Goal: Task Accomplishment & Management: Manage account settings

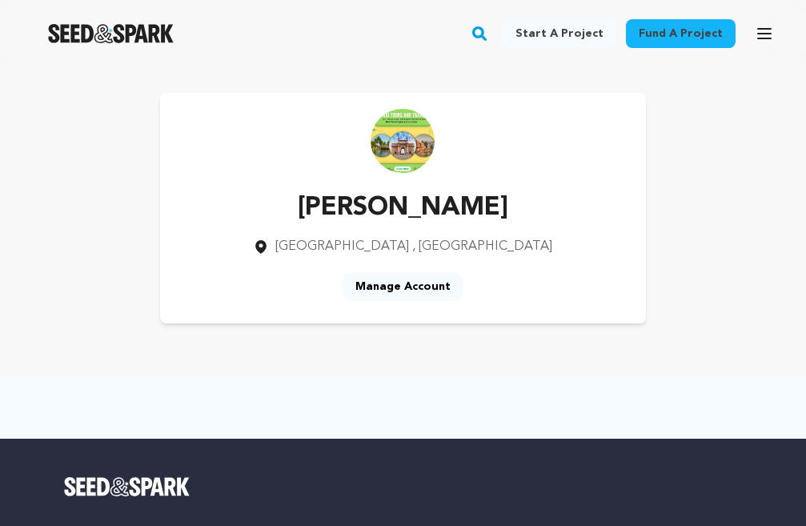
click at [392, 281] on link "Manage Account" at bounding box center [403, 286] width 121 height 29
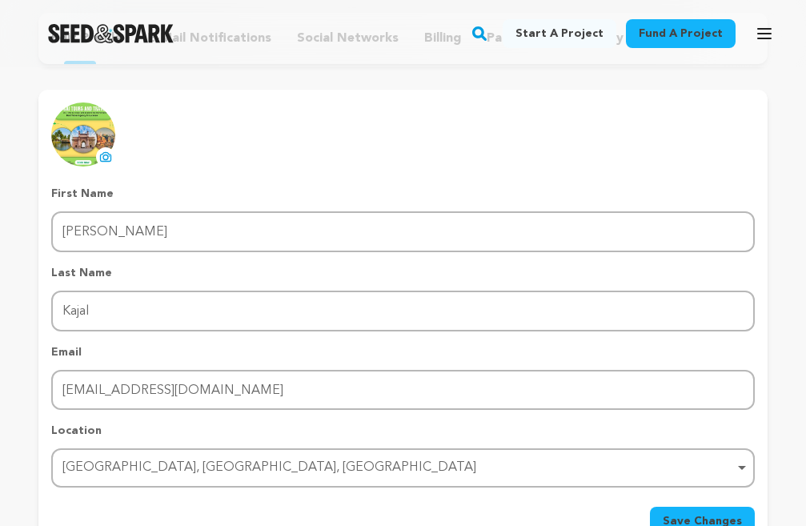
scroll to position [160, 0]
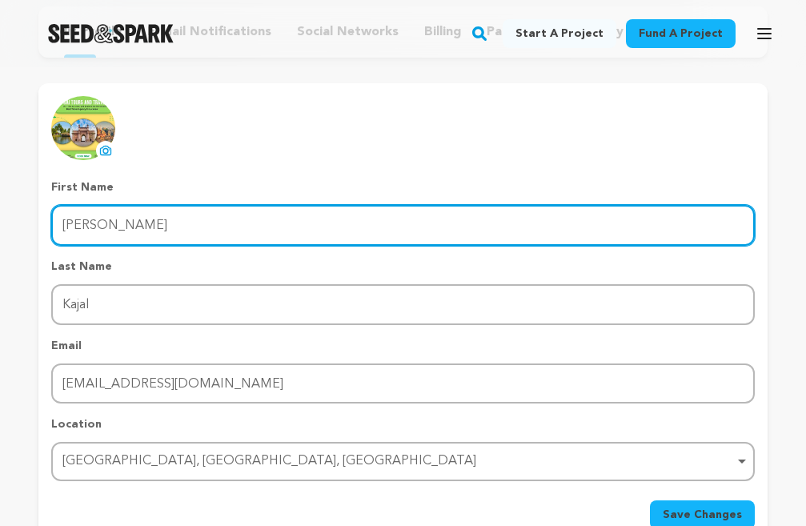
drag, startPoint x: 101, startPoint y: 227, endPoint x: 50, endPoint y: 222, distance: 51.5
click at [50, 222] on div "uploading spinner upload profile image First Name First Name Singh Last Name La…" at bounding box center [402, 312] width 729 height 433
type input "Kajal"
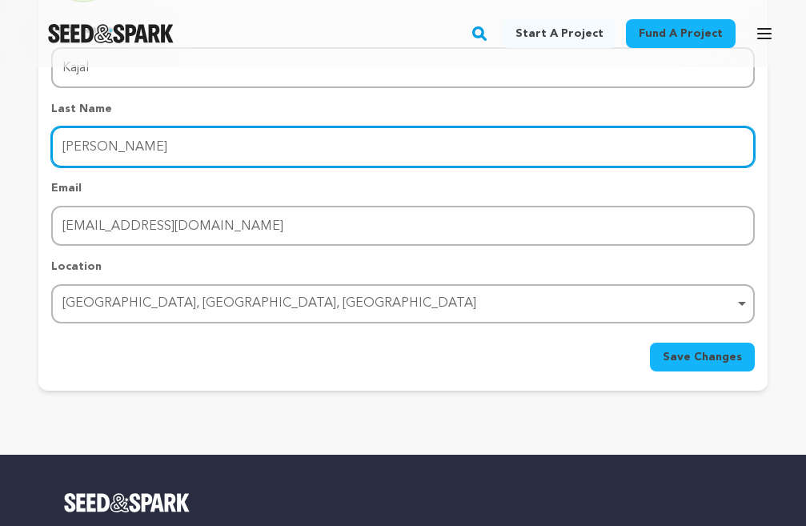
scroll to position [320, 0]
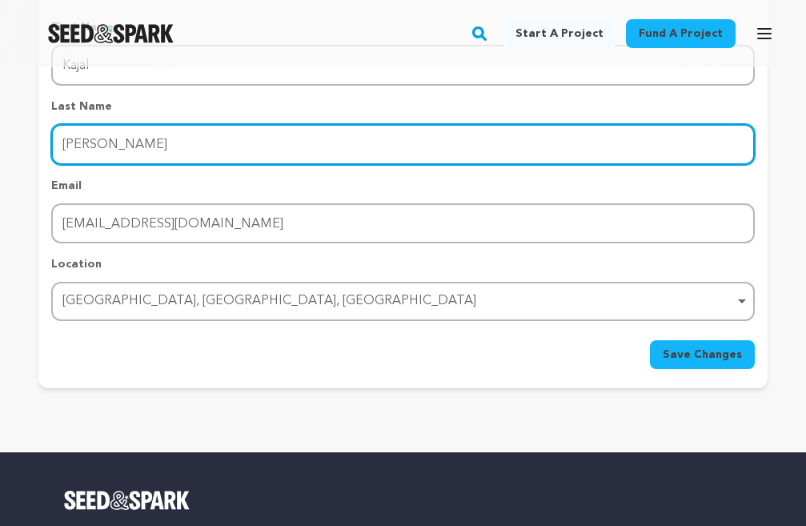
type input "Singh"
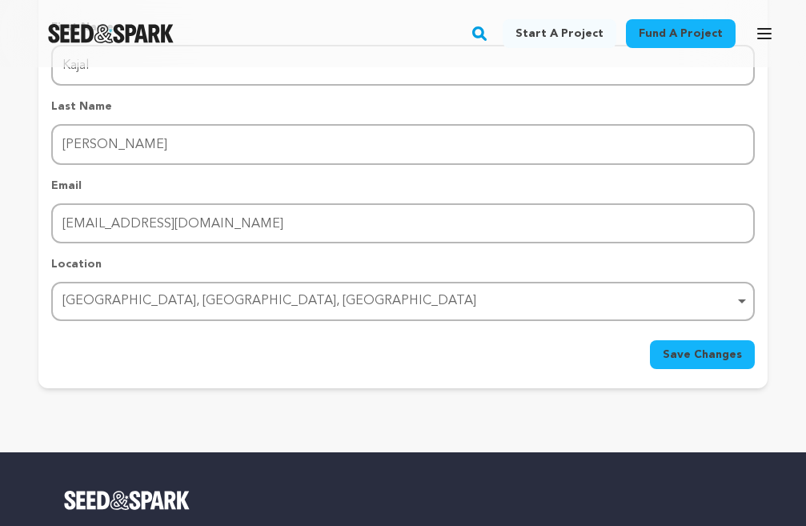
click at [666, 367] on button "Save Changes" at bounding box center [702, 354] width 105 height 29
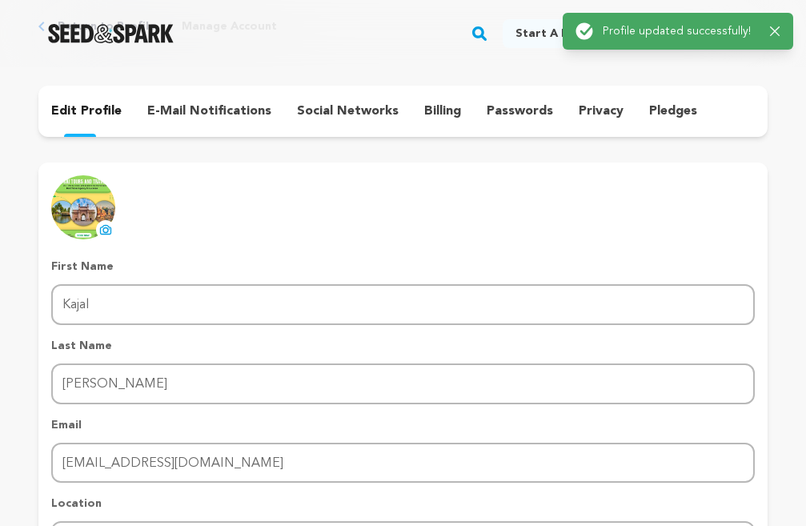
scroll to position [80, 0]
click at [771, 22] on div "Success: Info: Warning: Error: Profile updated successfully! Close notification" at bounding box center [678, 31] width 205 height 18
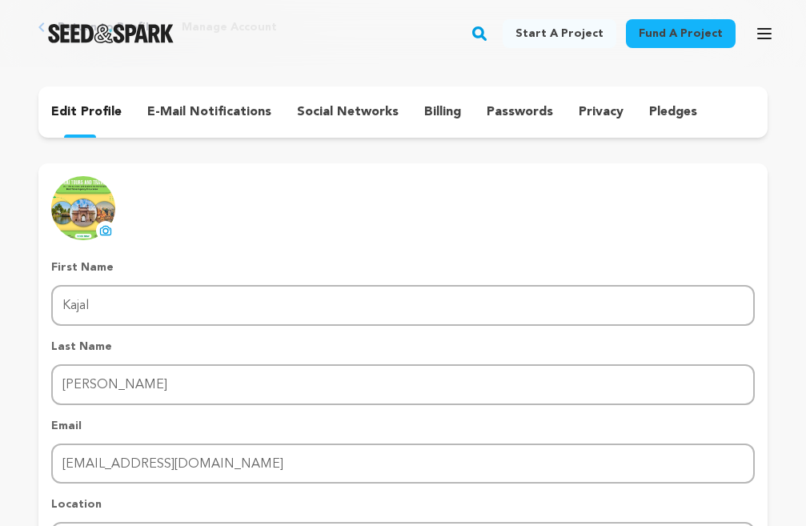
scroll to position [0, 0]
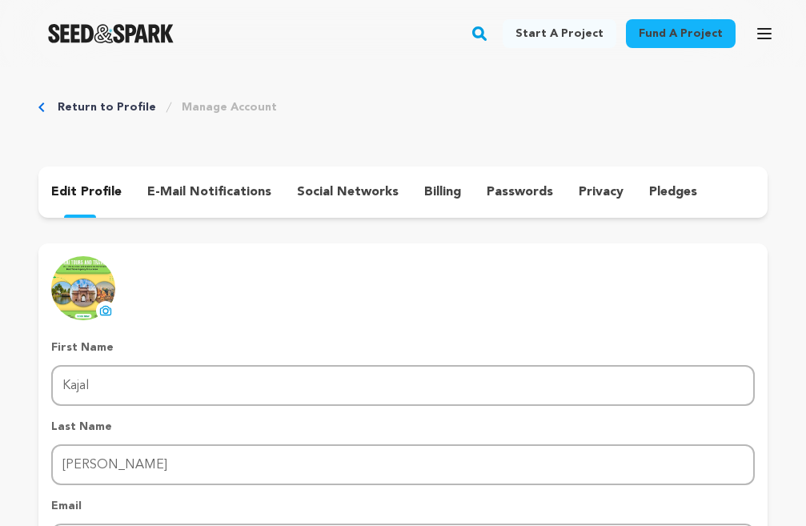
click at [207, 191] on p "e-mail notifications" at bounding box center [209, 192] width 124 height 19
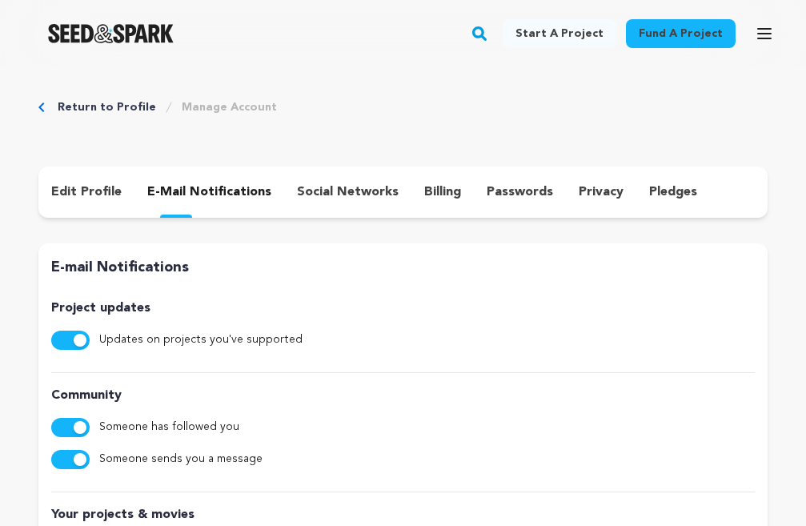
click at [303, 184] on p "social networks" at bounding box center [348, 192] width 102 height 19
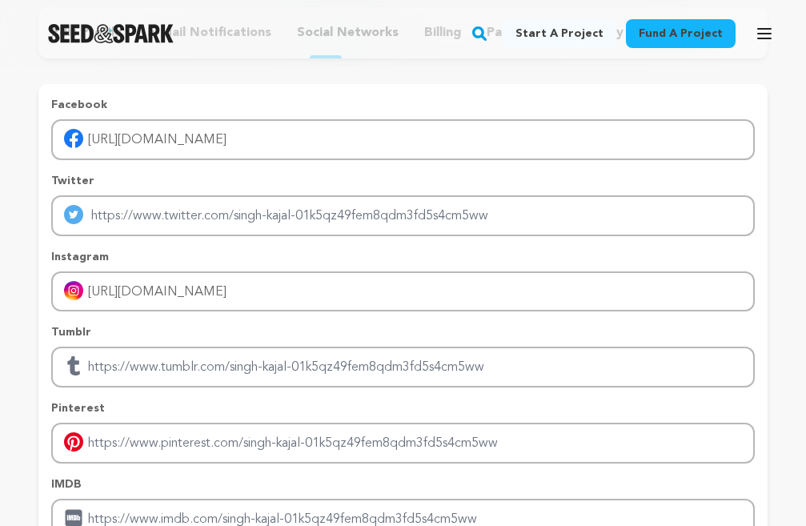
scroll to position [160, 0]
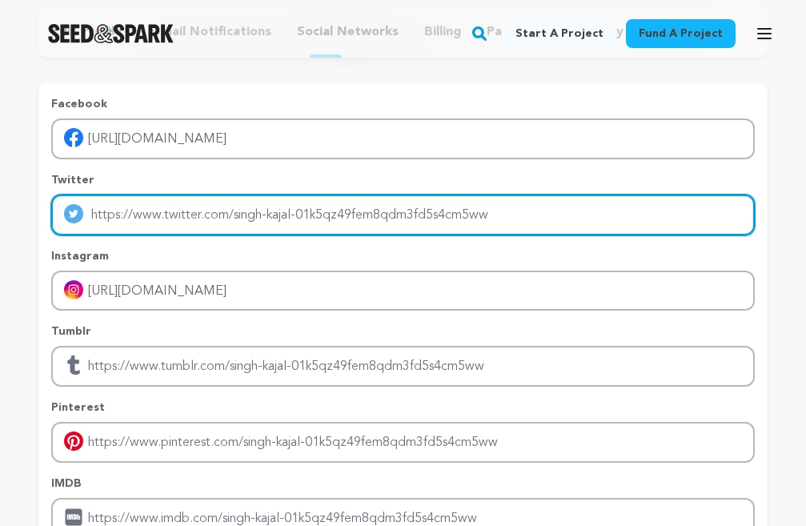
click at [349, 218] on input "Enter twitter profile link" at bounding box center [403, 215] width 704 height 41
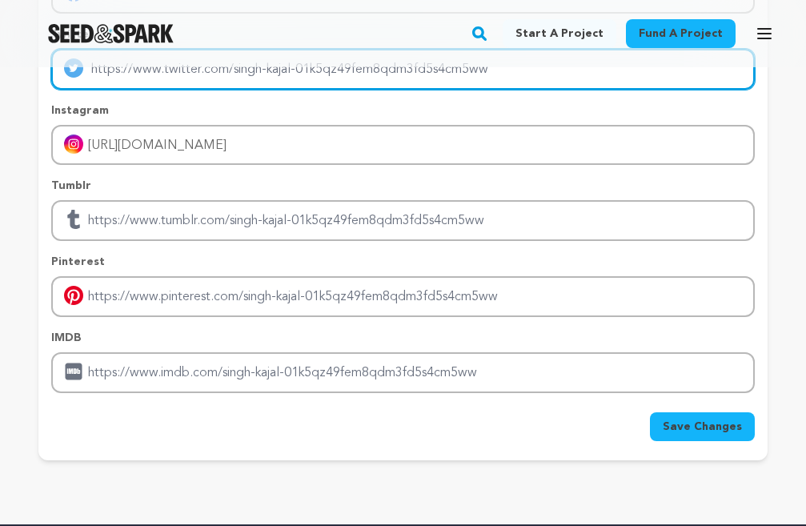
scroll to position [320, 0]
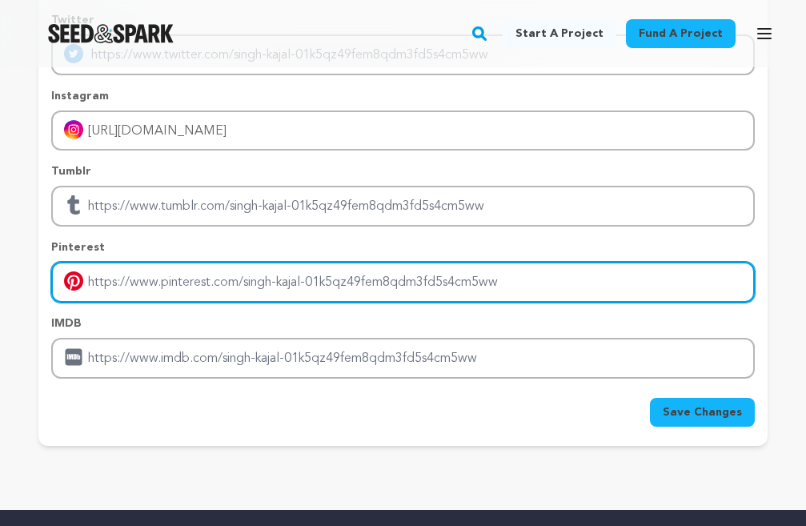
click at [254, 286] on input "Enter pinterest profile link" at bounding box center [403, 282] width 704 height 41
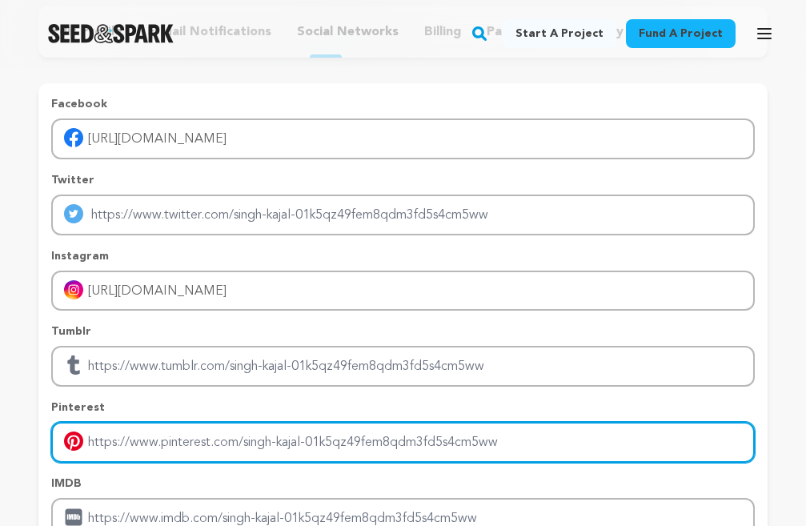
scroll to position [240, 0]
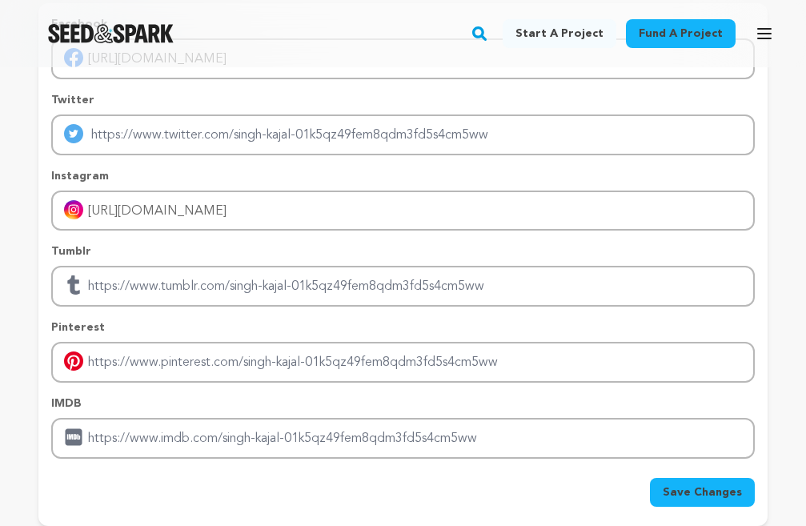
click at [705, 481] on button "Save Changes" at bounding box center [702, 492] width 105 height 29
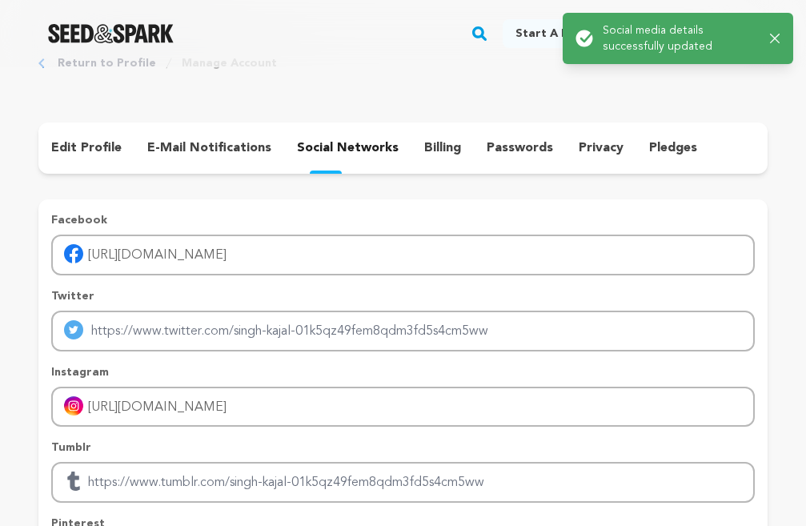
scroll to position [0, 0]
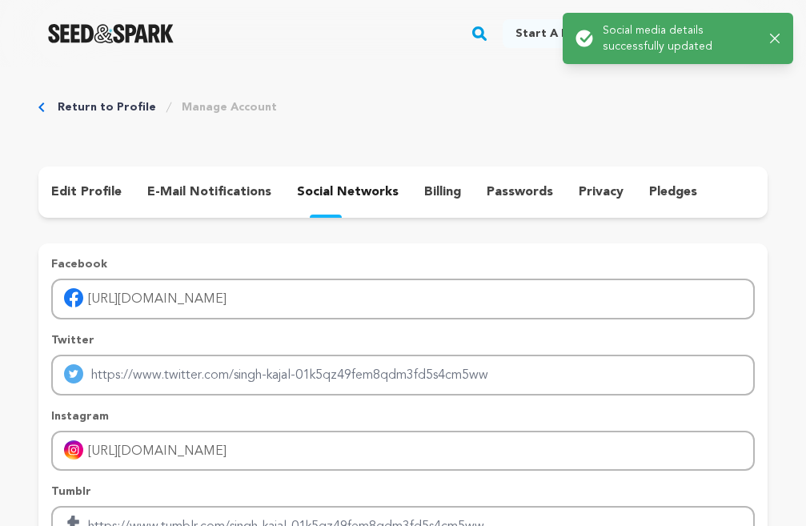
click at [424, 193] on p "billing" at bounding box center [442, 192] width 37 height 19
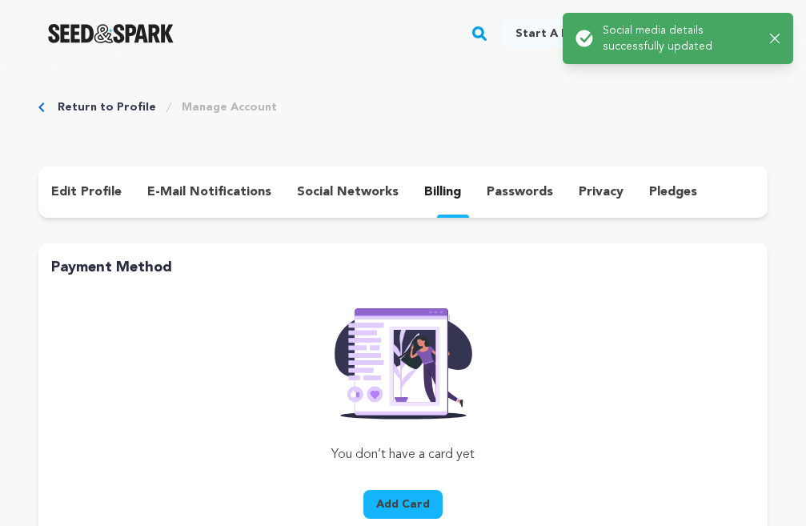
click at [498, 192] on p "passwords" at bounding box center [520, 192] width 66 height 19
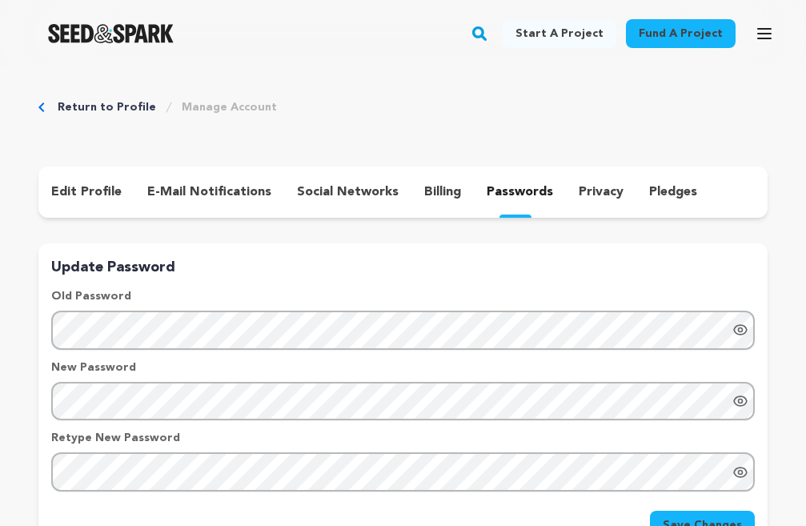
click at [579, 193] on p "privacy" at bounding box center [601, 192] width 45 height 19
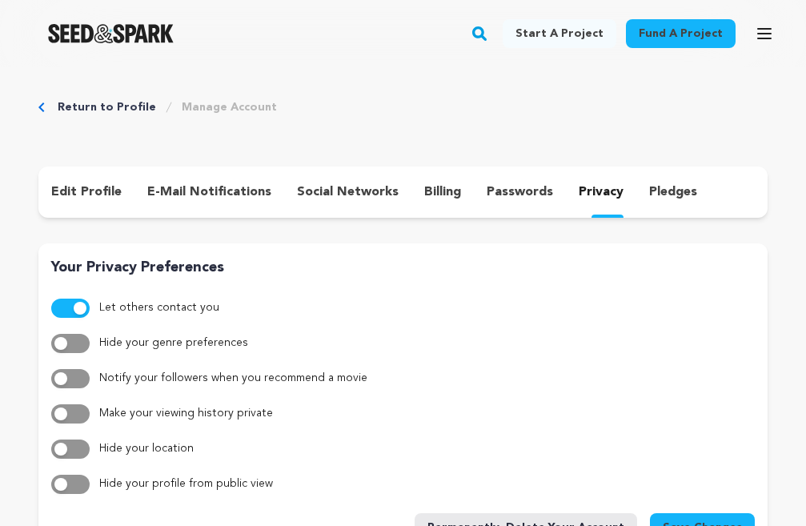
click at [652, 188] on p "pledges" at bounding box center [673, 192] width 48 height 19
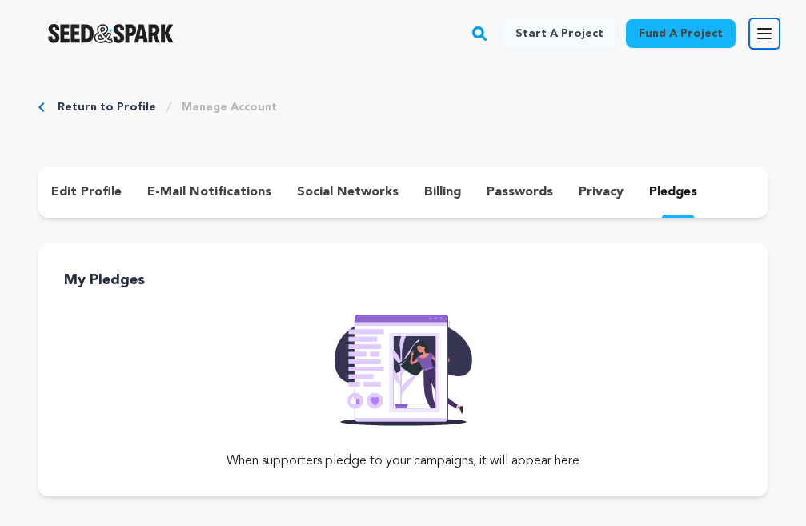
click at [761, 23] on button "Open main menu" at bounding box center [765, 34] width 32 height 32
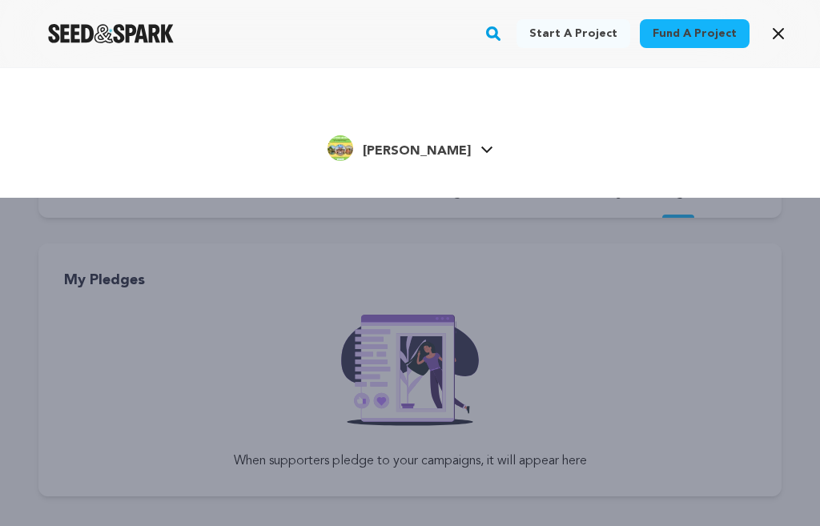
click at [423, 153] on span "Singh K." at bounding box center [417, 151] width 108 height 13
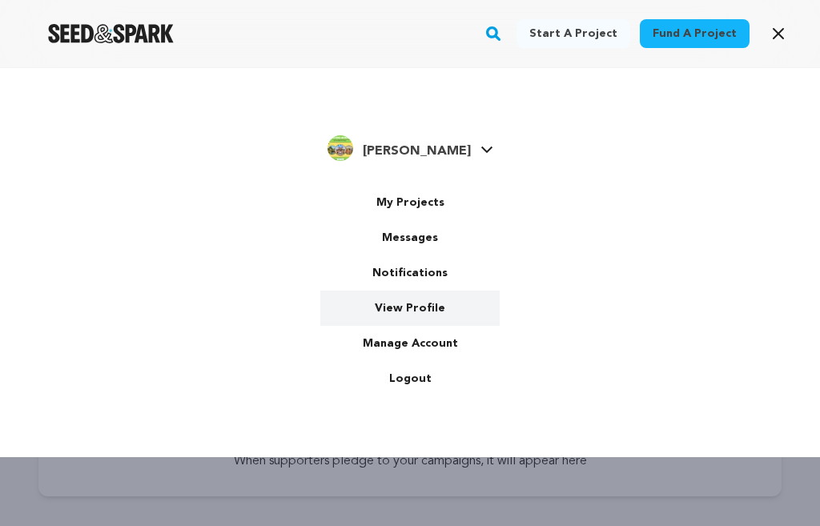
click at [404, 295] on link "View Profile" at bounding box center [409, 308] width 179 height 35
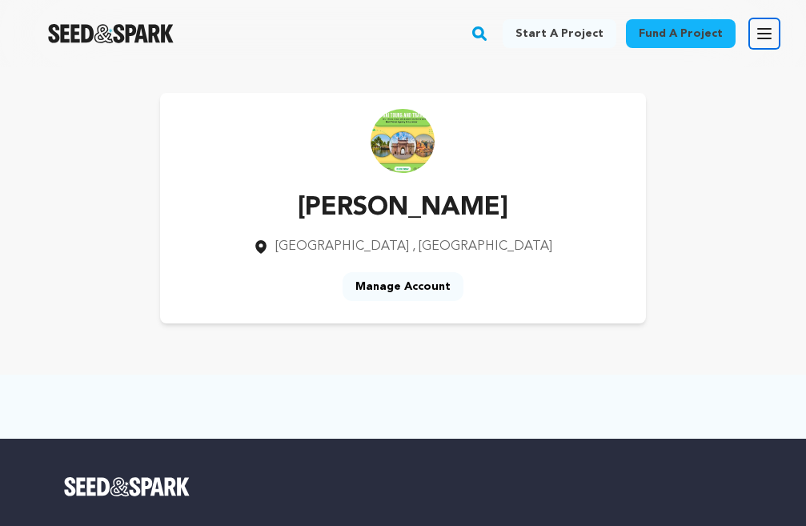
click at [761, 35] on icon "button" at bounding box center [764, 33] width 19 height 19
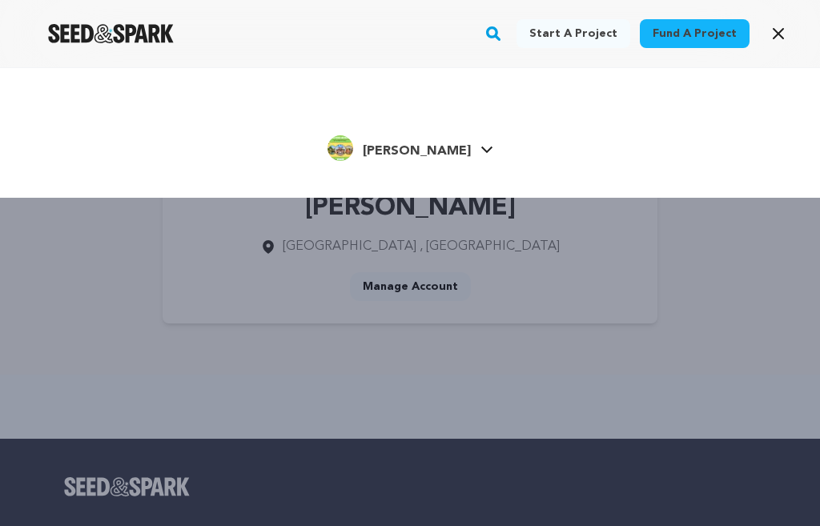
click at [739, 263] on div "Start a project Fund a project Kajal S." at bounding box center [410, 330] width 820 height 526
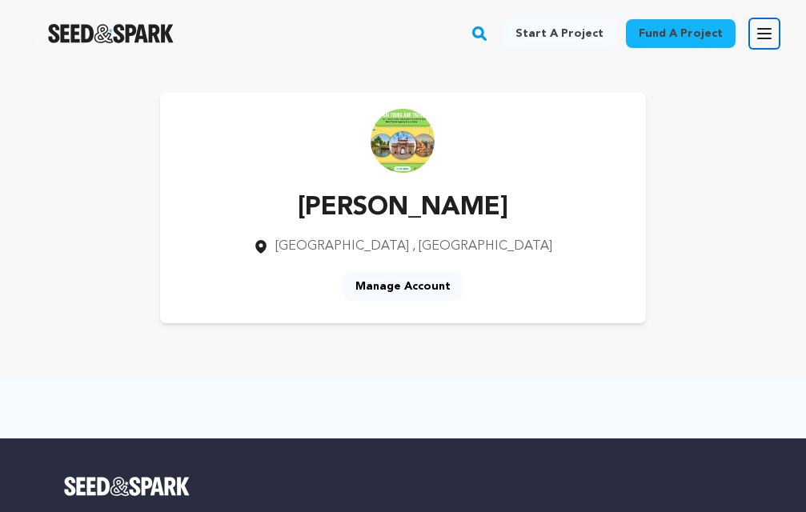
click at [757, 34] on icon "button" at bounding box center [764, 33] width 19 height 19
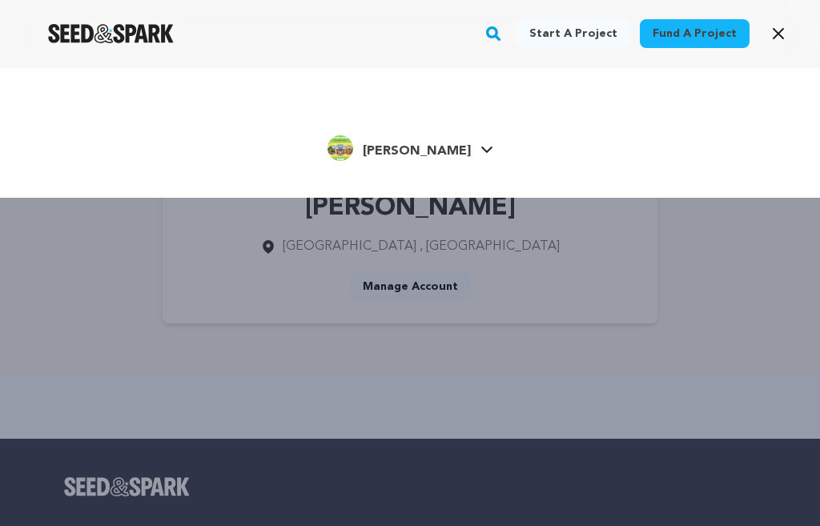
click at [480, 147] on icon at bounding box center [486, 150] width 13 height 8
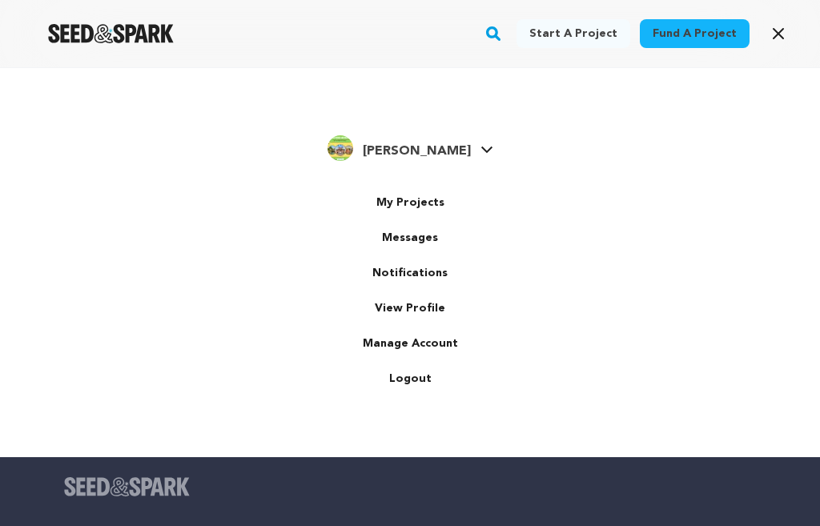
click at [446, 152] on link "[PERSON_NAME] Kajal S." at bounding box center [410, 146] width 166 height 29
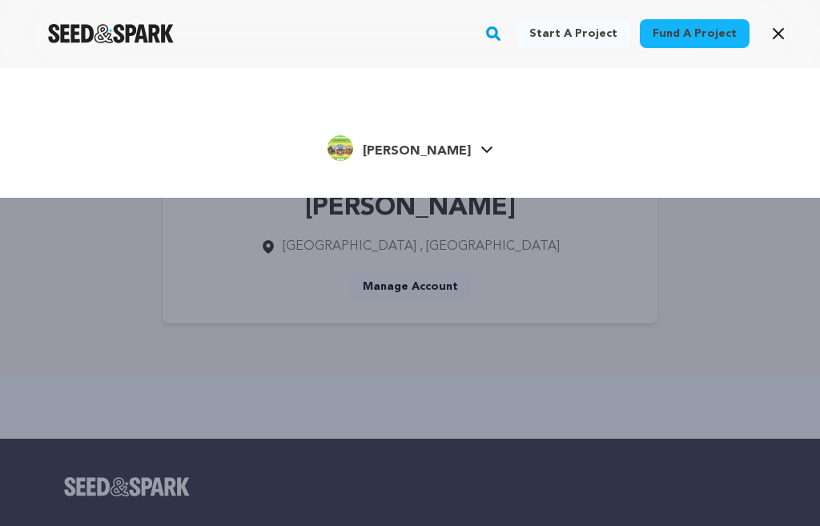
click at [446, 152] on link "[PERSON_NAME] Kajal S." at bounding box center [410, 146] width 166 height 29
click at [491, 384] on div "Start a project Fund a project Kajal S." at bounding box center [410, 330] width 820 height 526
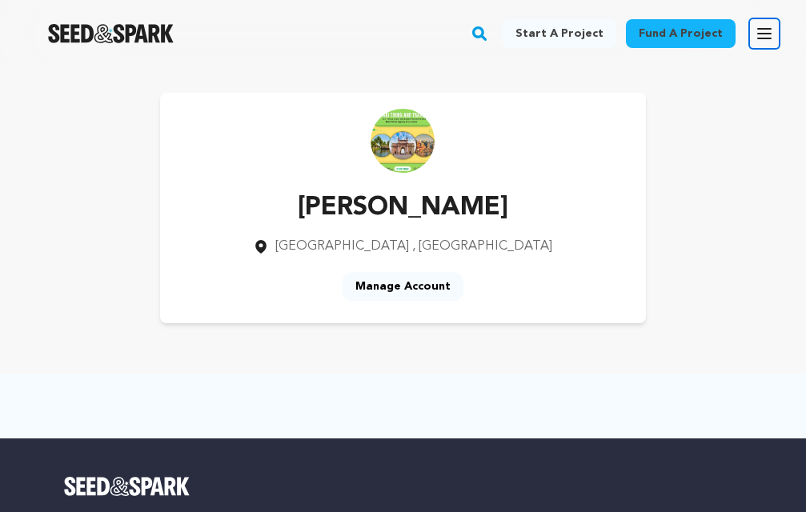
click at [769, 30] on icon "button" at bounding box center [764, 34] width 13 height 10
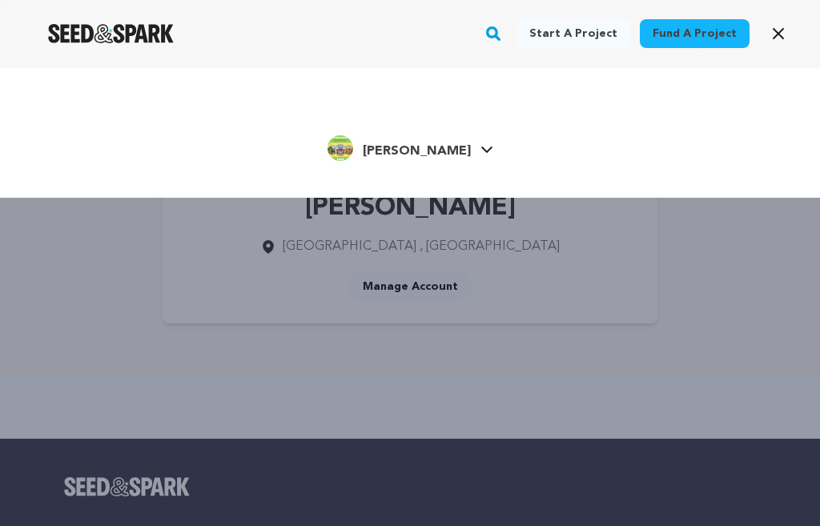
click at [401, 151] on span "[PERSON_NAME]" at bounding box center [417, 151] width 108 height 13
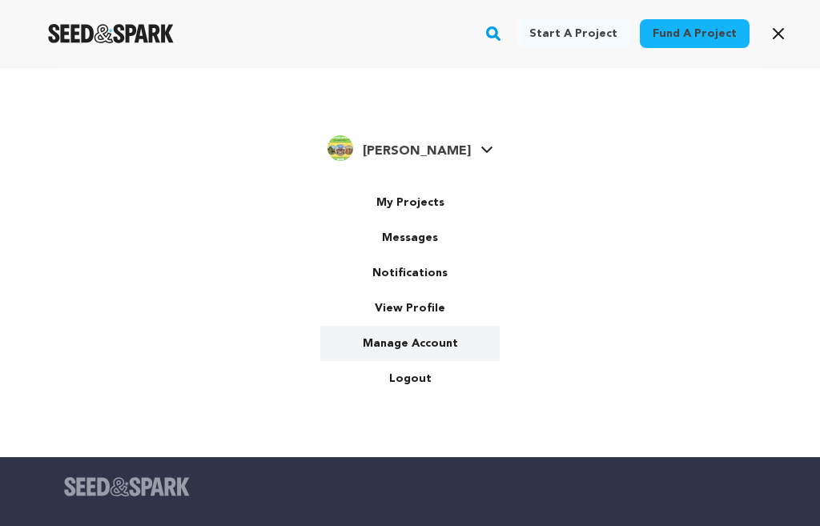
click at [406, 341] on link "Manage Account" at bounding box center [409, 343] width 179 height 35
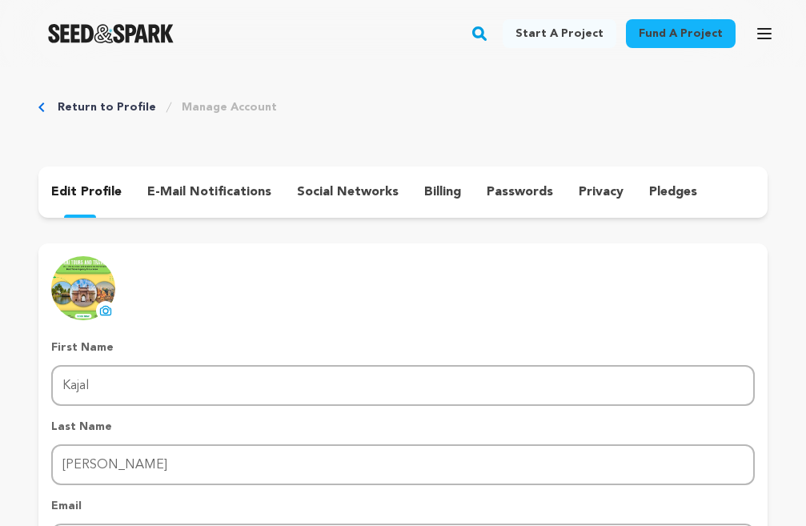
click at [242, 190] on p "e-mail notifications" at bounding box center [209, 192] width 124 height 19
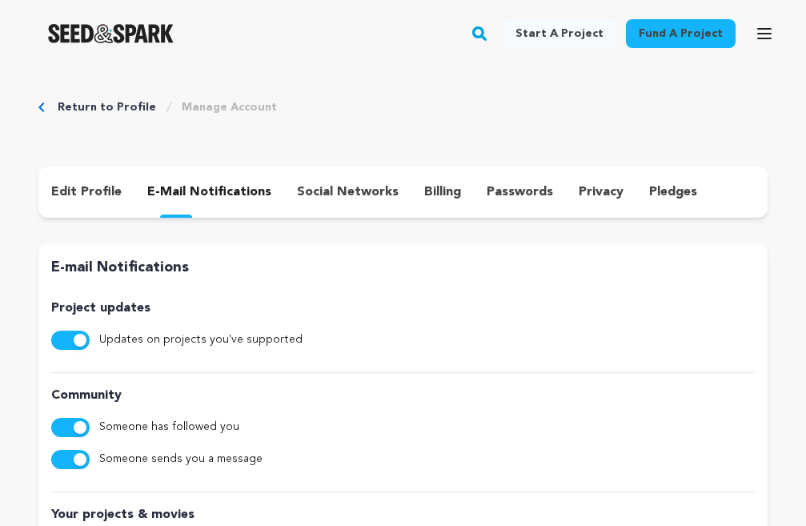
click at [364, 194] on p "social networks" at bounding box center [348, 192] width 102 height 19
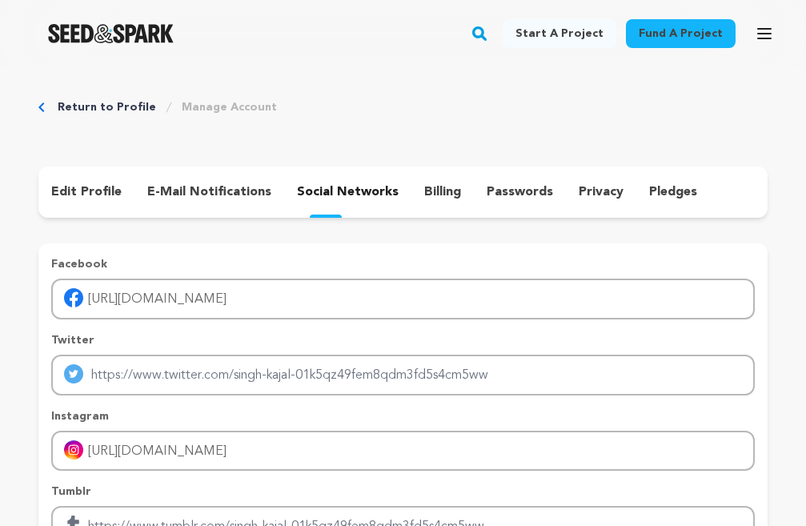
click at [438, 191] on p "billing" at bounding box center [442, 192] width 37 height 19
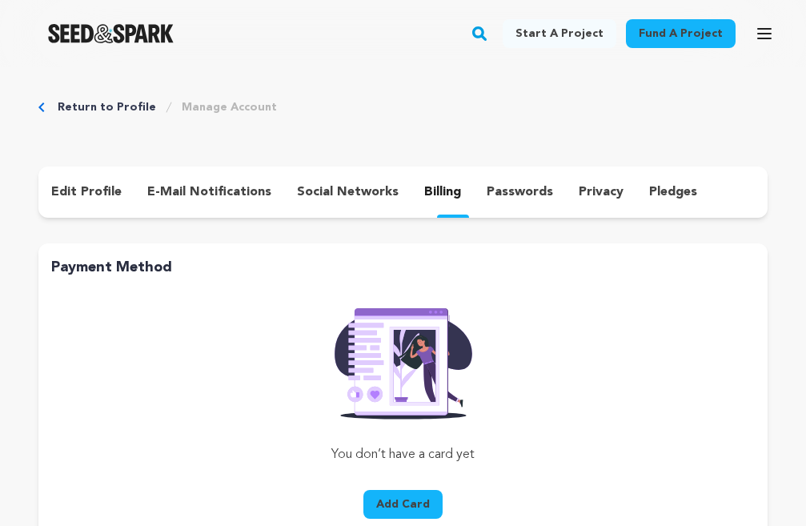
click at [521, 200] on p "passwords" at bounding box center [520, 192] width 66 height 19
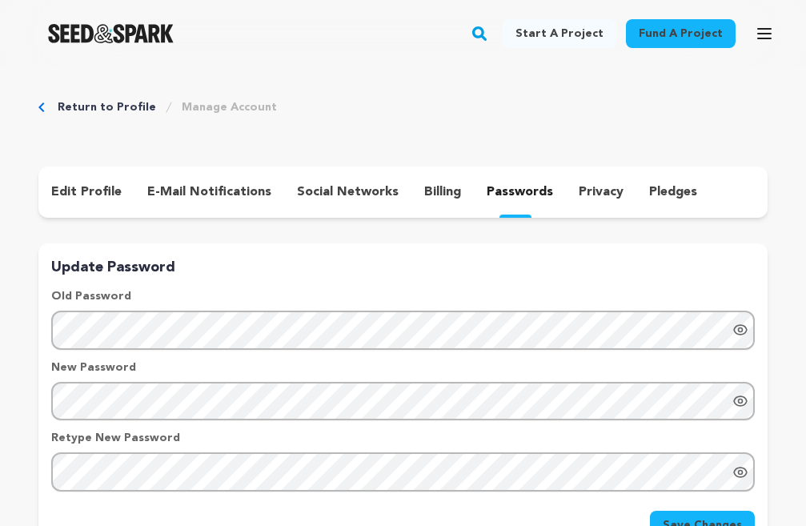
click at [586, 194] on p "privacy" at bounding box center [601, 192] width 45 height 19
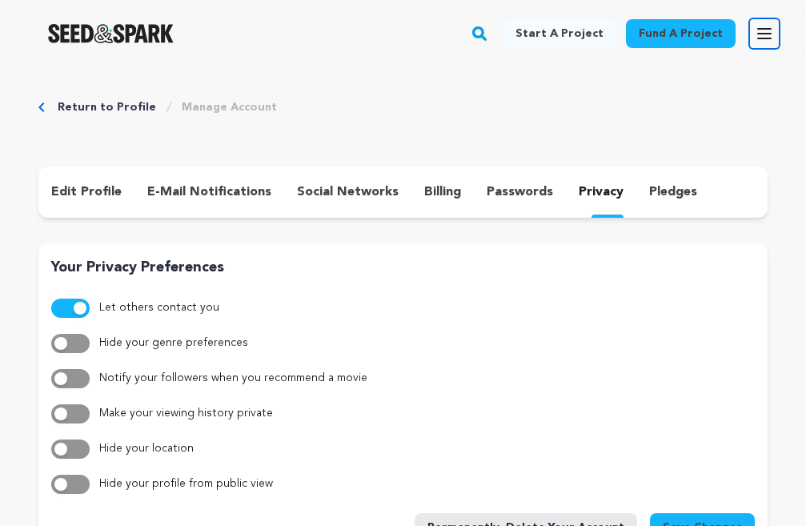
click at [755, 42] on icon "button" at bounding box center [764, 33] width 19 height 19
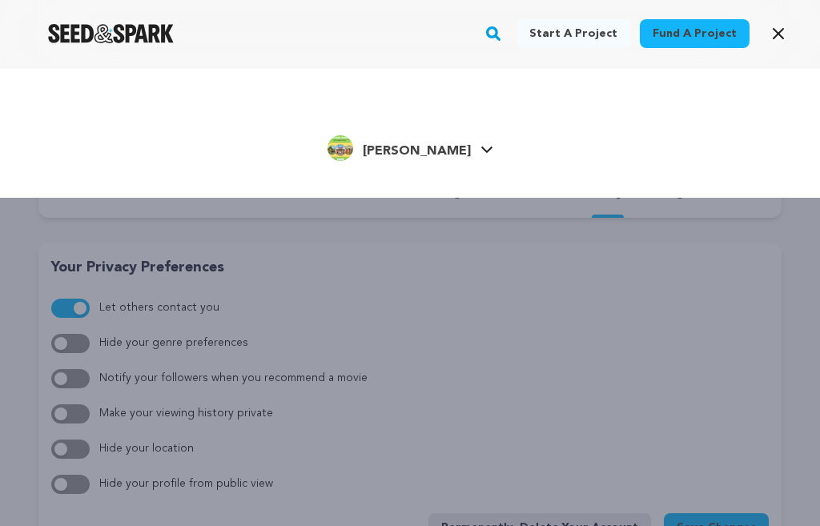
click at [445, 149] on link "[PERSON_NAME] Kajal S." at bounding box center [410, 146] width 166 height 29
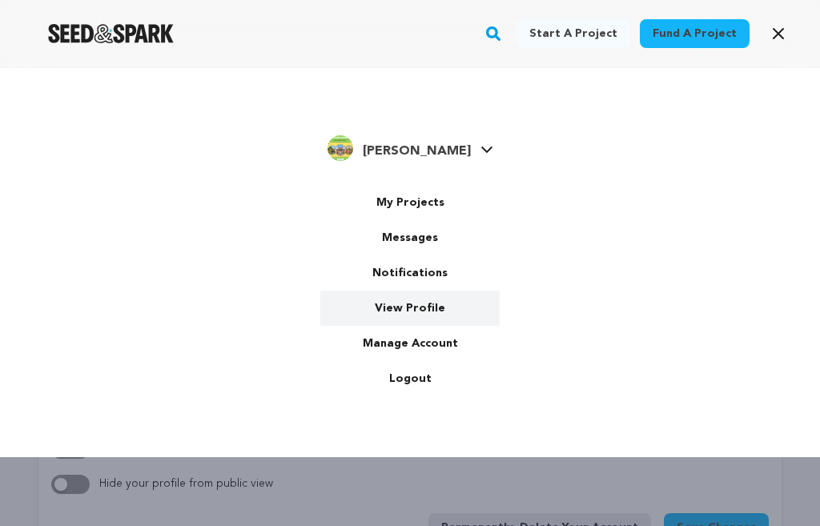
click at [406, 302] on link "View Profile" at bounding box center [409, 308] width 179 height 35
